Goal: Transaction & Acquisition: Obtain resource

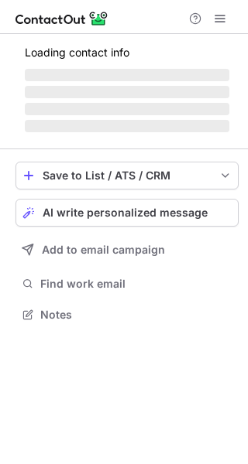
scroll to position [304, 248]
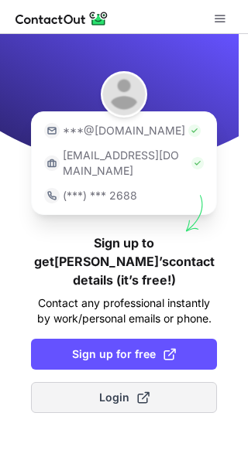
click at [118, 390] on span "Login" at bounding box center [124, 397] width 50 height 15
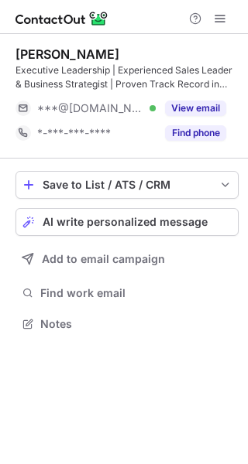
scroll to position [313, 248]
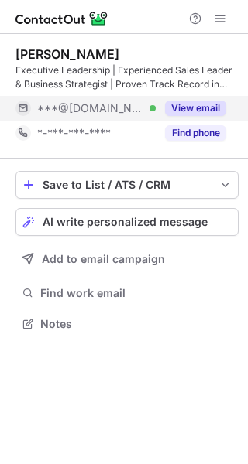
click at [209, 104] on button "View email" at bounding box center [195, 108] width 61 height 15
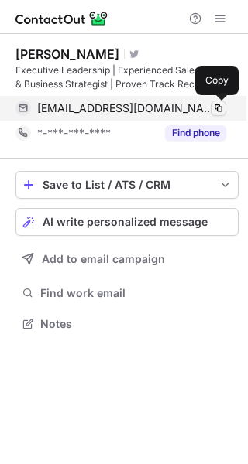
click at [214, 107] on span at bounding box center [218, 108] width 12 height 12
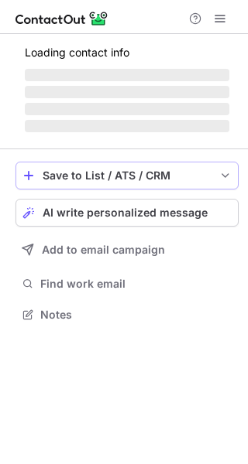
scroll to position [363, 248]
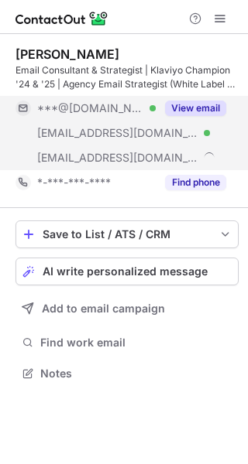
click at [193, 104] on button "View email" at bounding box center [195, 108] width 61 height 15
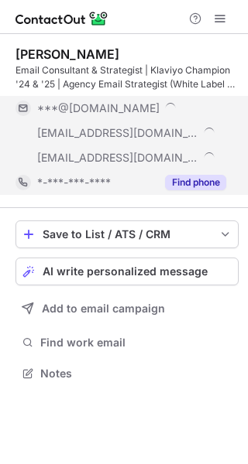
scroll to position [437, 237]
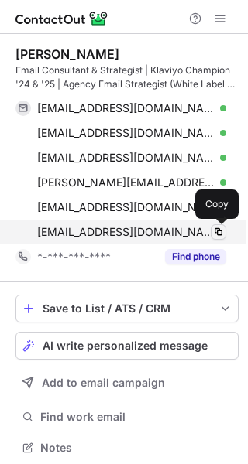
click at [217, 232] on span at bounding box center [218, 232] width 12 height 12
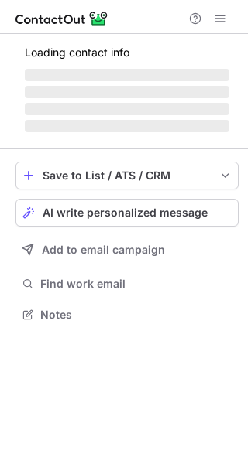
scroll to position [299, 248]
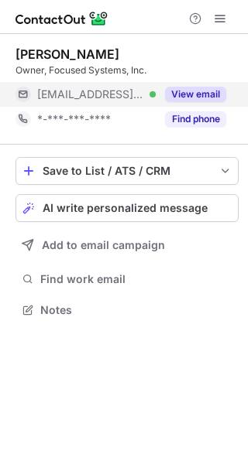
click at [183, 94] on button "View email" at bounding box center [195, 94] width 61 height 15
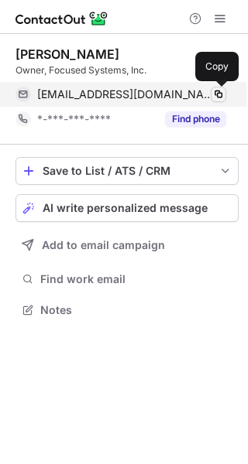
click at [224, 89] on button at bounding box center [217, 94] width 15 height 15
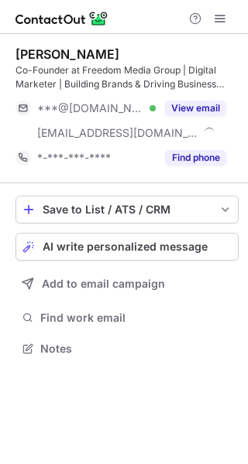
scroll to position [338, 248]
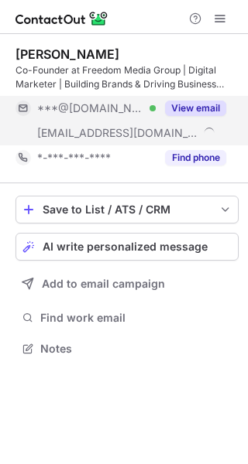
click at [197, 111] on button "View email" at bounding box center [195, 108] width 61 height 15
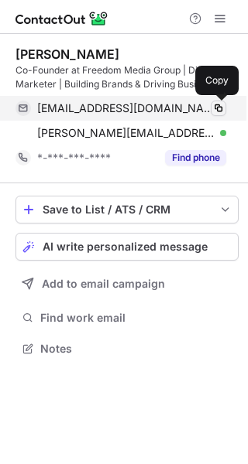
click at [218, 106] on span at bounding box center [218, 108] width 12 height 12
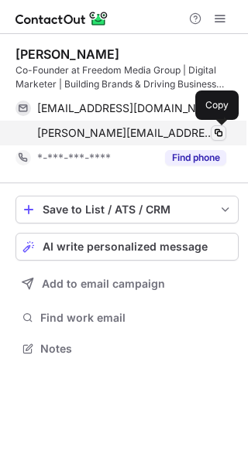
click at [218, 132] on span at bounding box center [218, 133] width 12 height 12
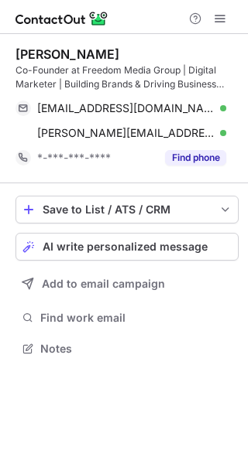
scroll to position [338, 248]
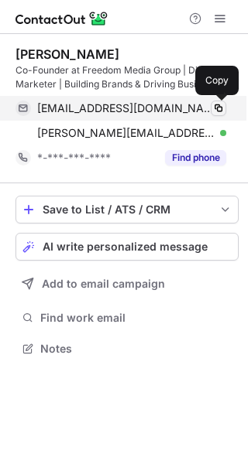
click at [221, 104] on span at bounding box center [218, 108] width 12 height 12
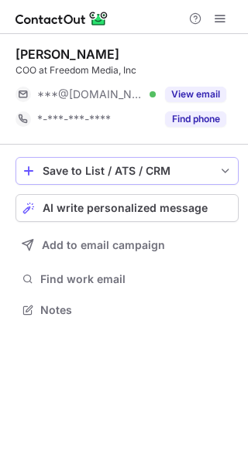
scroll to position [299, 248]
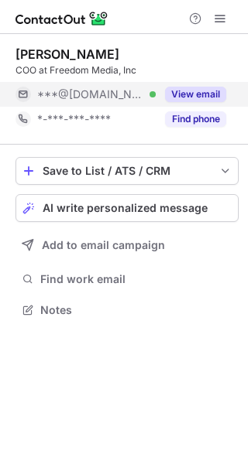
click at [198, 91] on button "View email" at bounding box center [195, 94] width 61 height 15
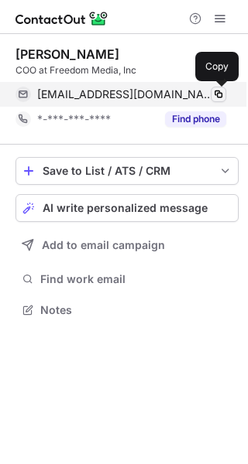
click at [217, 93] on span at bounding box center [218, 94] width 12 height 12
